Goal: Task Accomplishment & Management: Complete application form

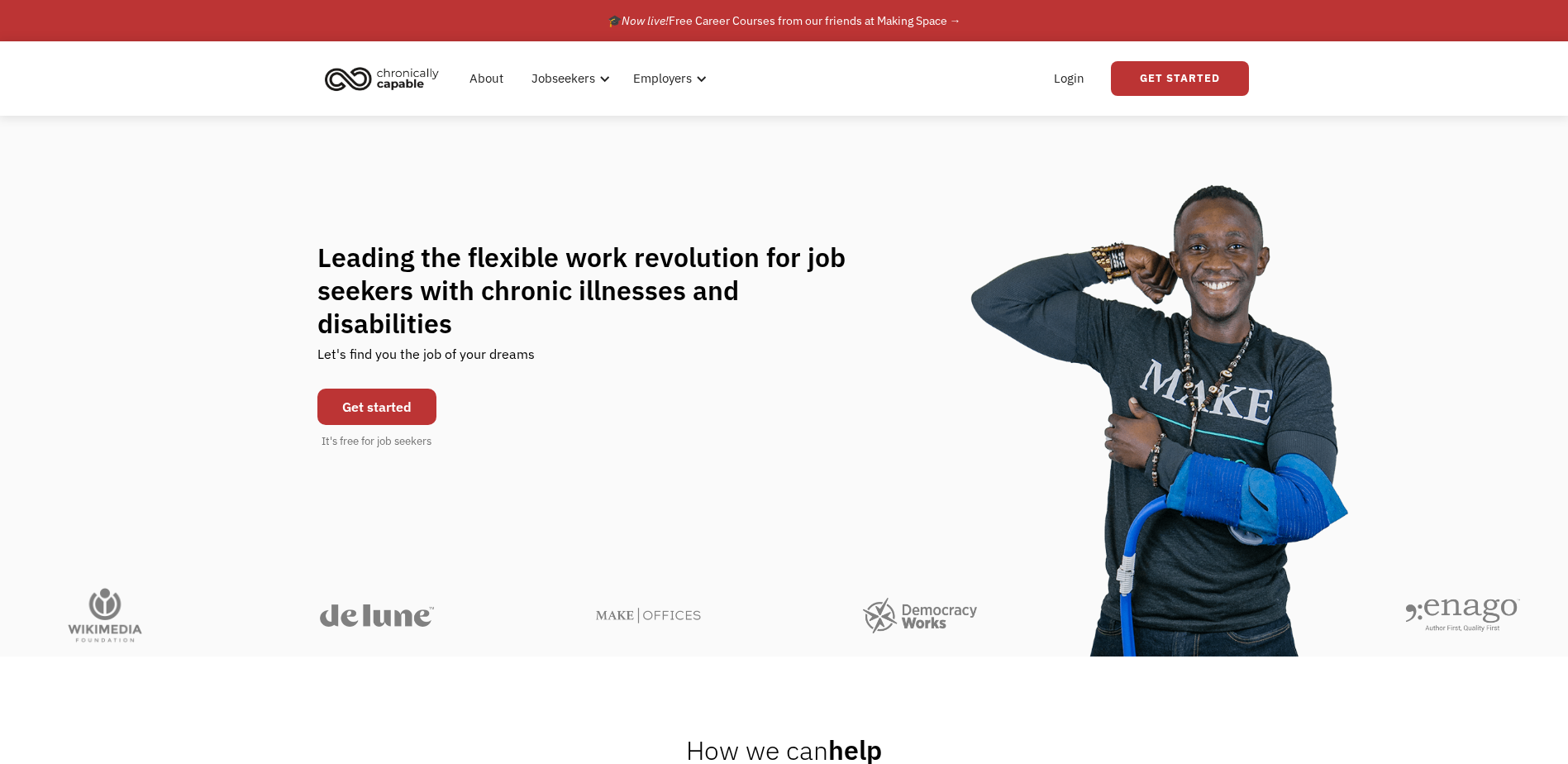
click at [404, 396] on link "Get started" at bounding box center [377, 407] width 119 height 36
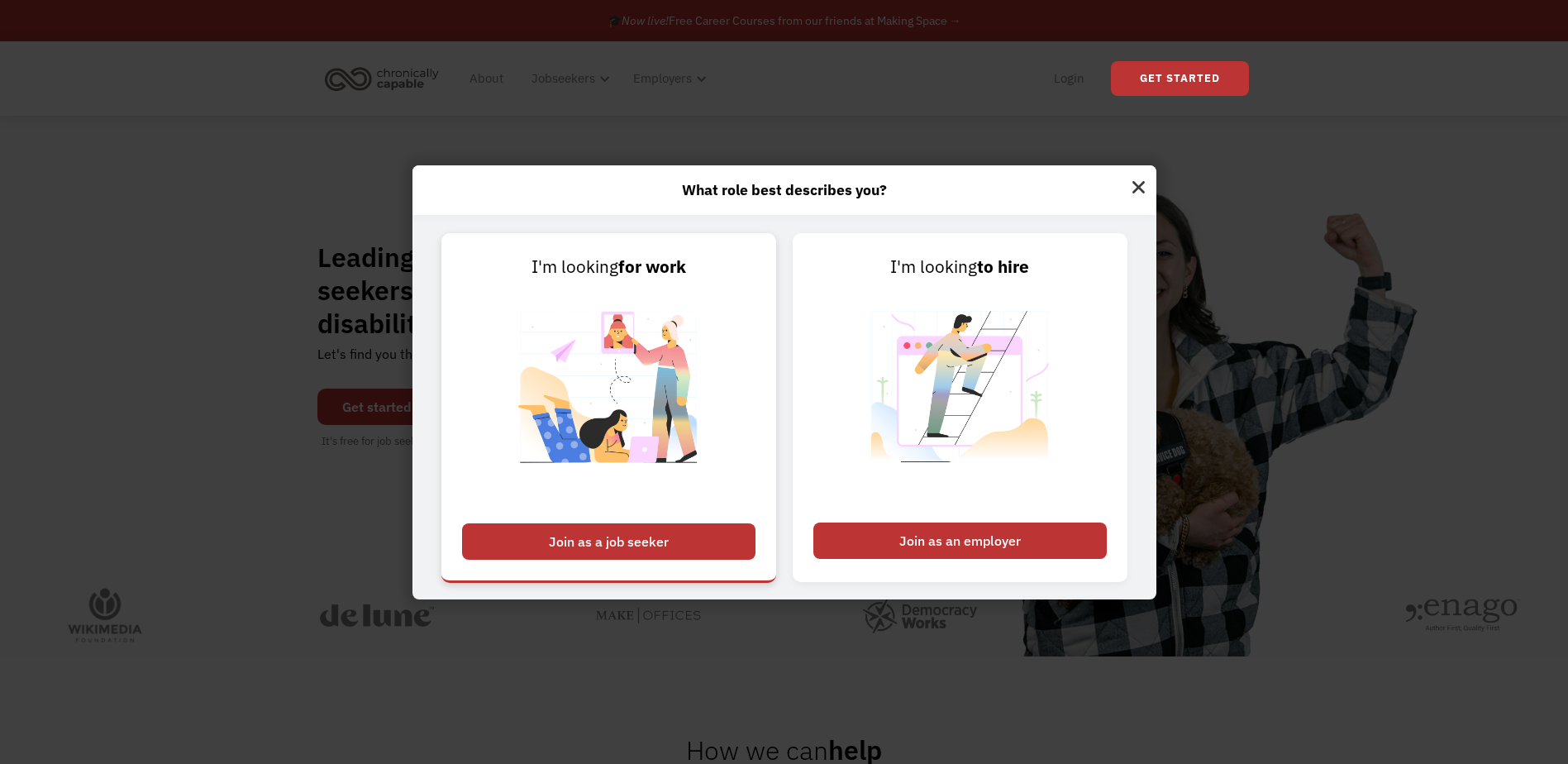
click at [682, 549] on div "Join as a job seeker" at bounding box center [609, 541] width 294 height 36
